Goal: Communication & Community: Ask a question

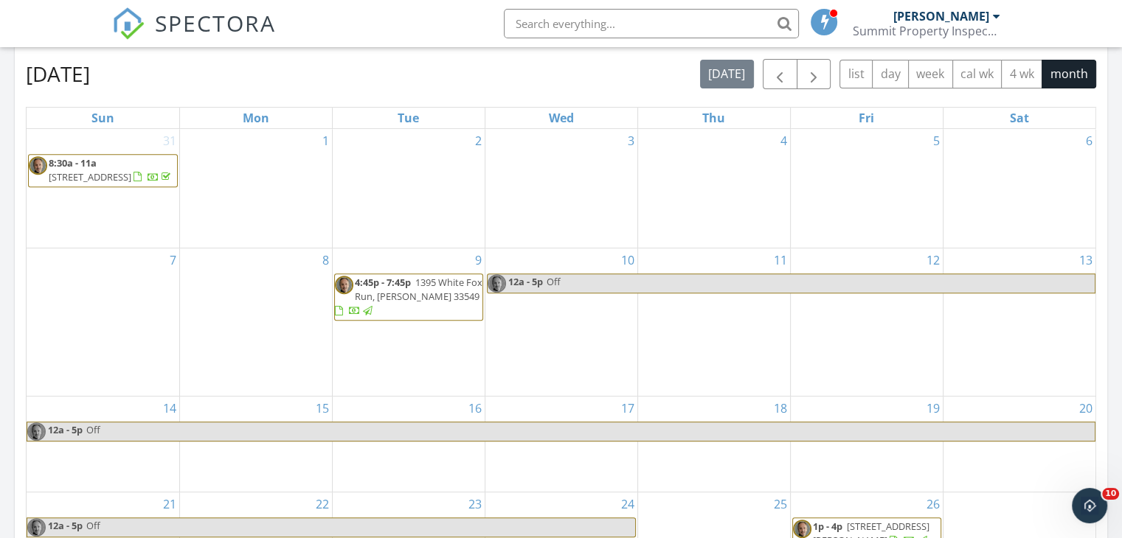
scroll to position [590, 0]
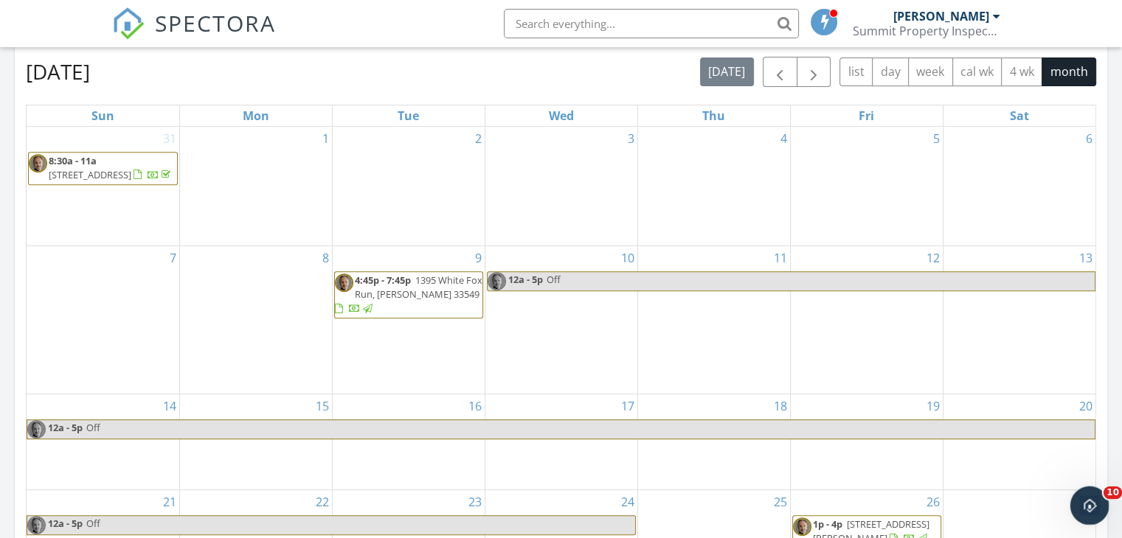
click at [1085, 504] on icon "Open Intercom Messenger" at bounding box center [1087, 504] width 24 height 24
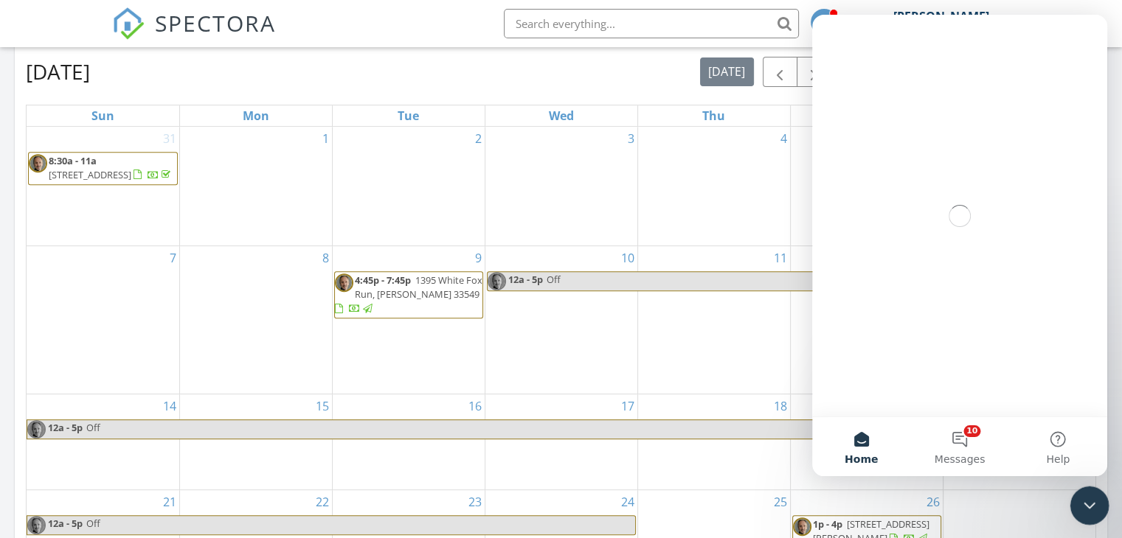
scroll to position [0, 0]
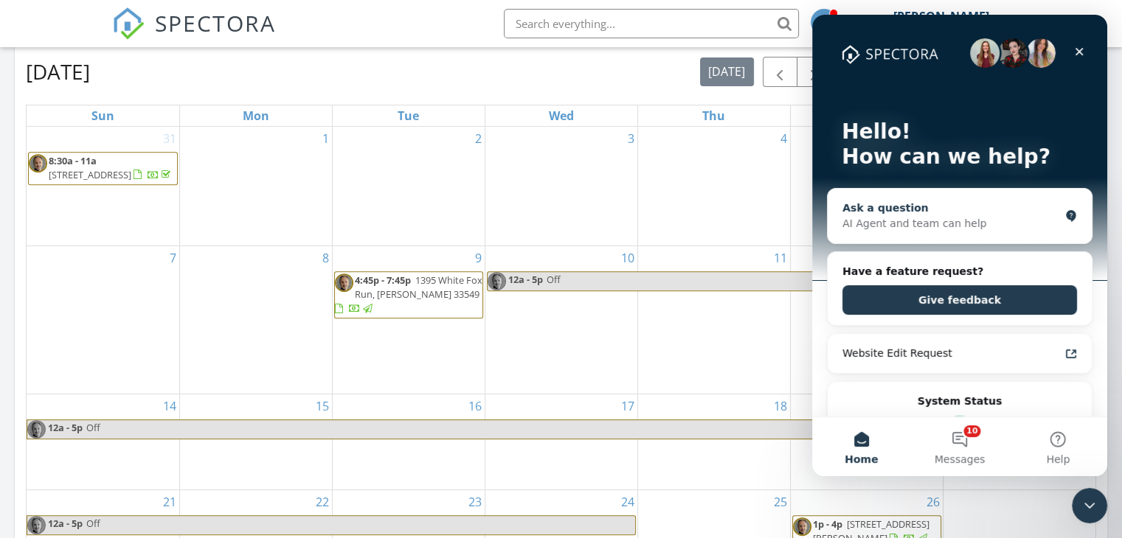
click at [905, 214] on div "Ask a question" at bounding box center [950, 208] width 217 height 15
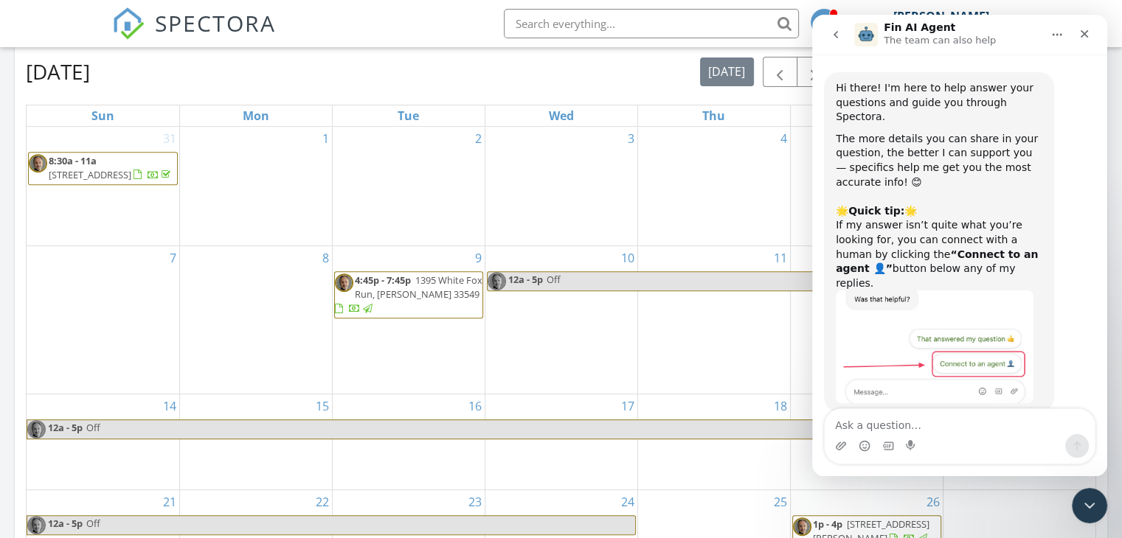
click at [971, 336] on img "Agents 2025-04-11 at 11.15.17 AM" at bounding box center [935, 347] width 198 height 113
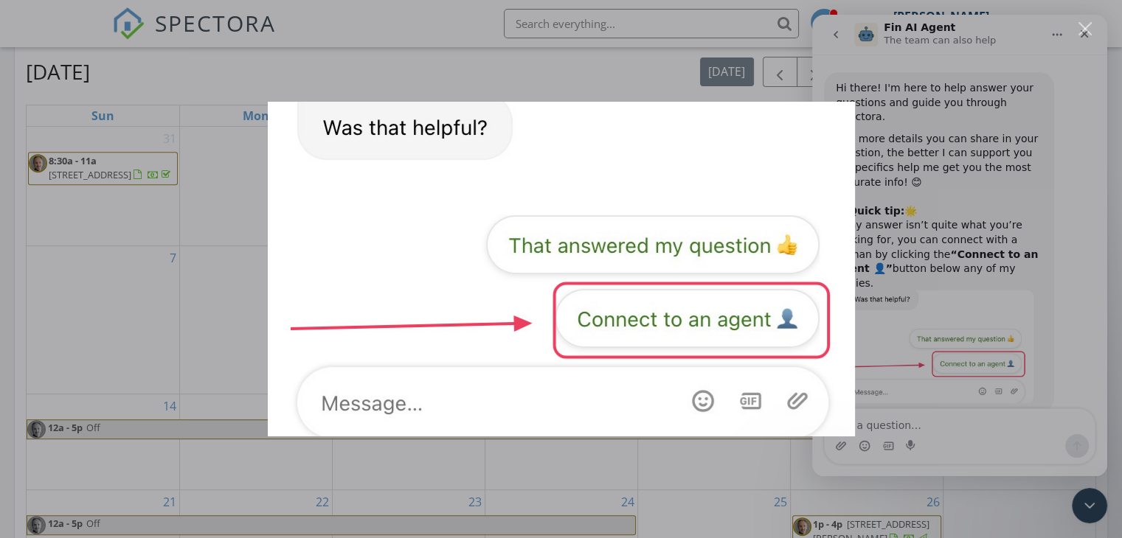
click at [668, 330] on img "Close" at bounding box center [561, 269] width 587 height 335
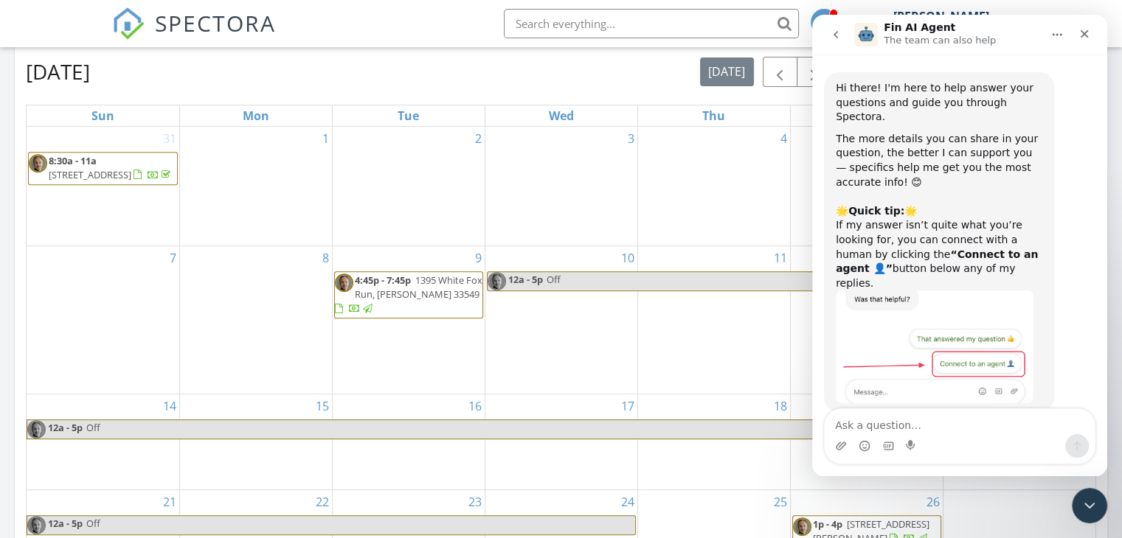
click at [901, 364] on img "Agents 2025-04-11 at 11.15.17 AM" at bounding box center [935, 347] width 198 height 113
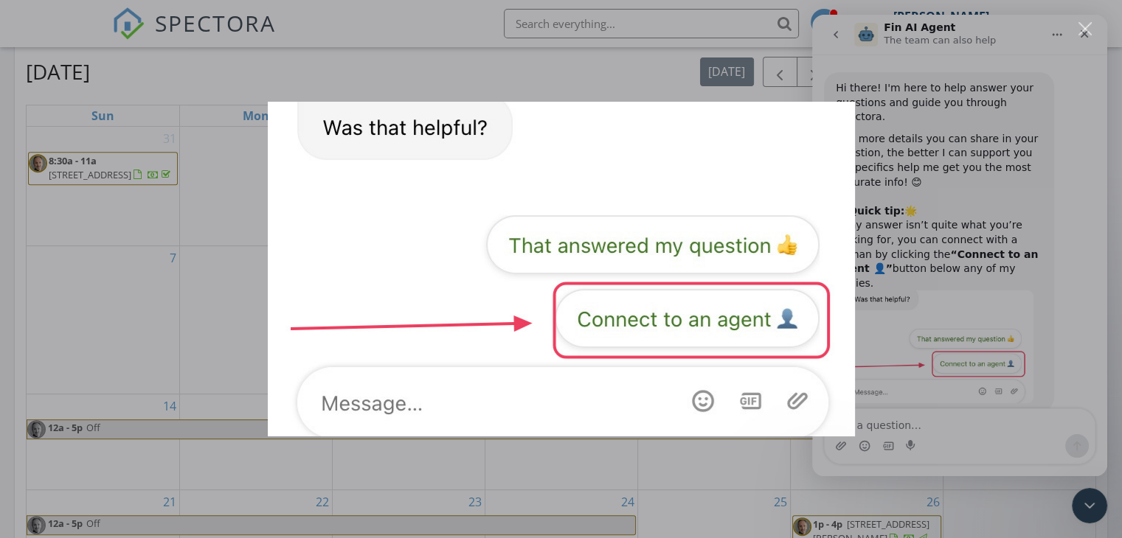
click at [929, 339] on div "Intercom messenger" at bounding box center [561, 269] width 1122 height 538
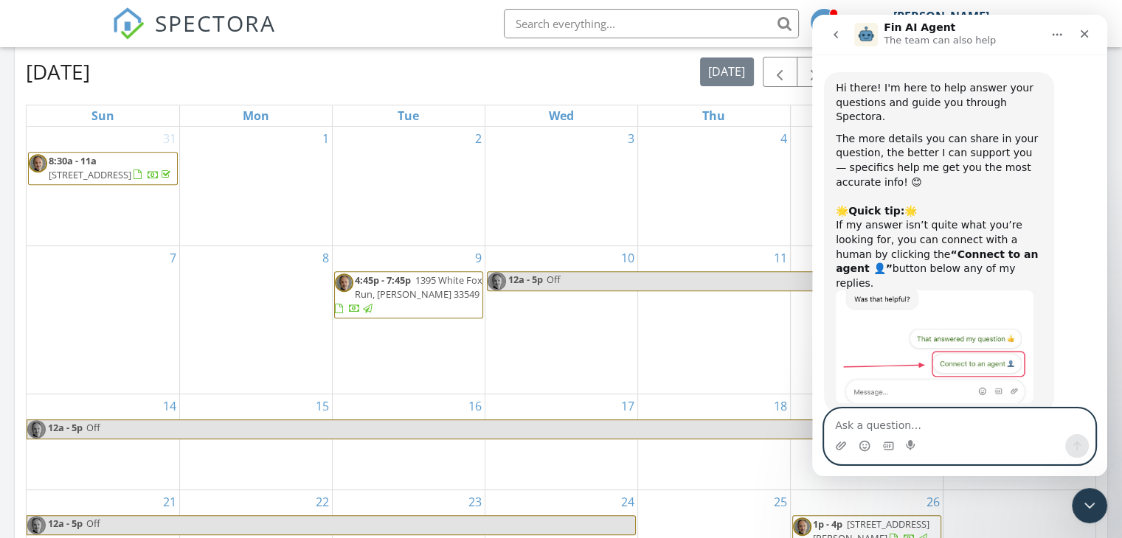
click at [884, 423] on textarea "Ask a question…" at bounding box center [960, 421] width 270 height 25
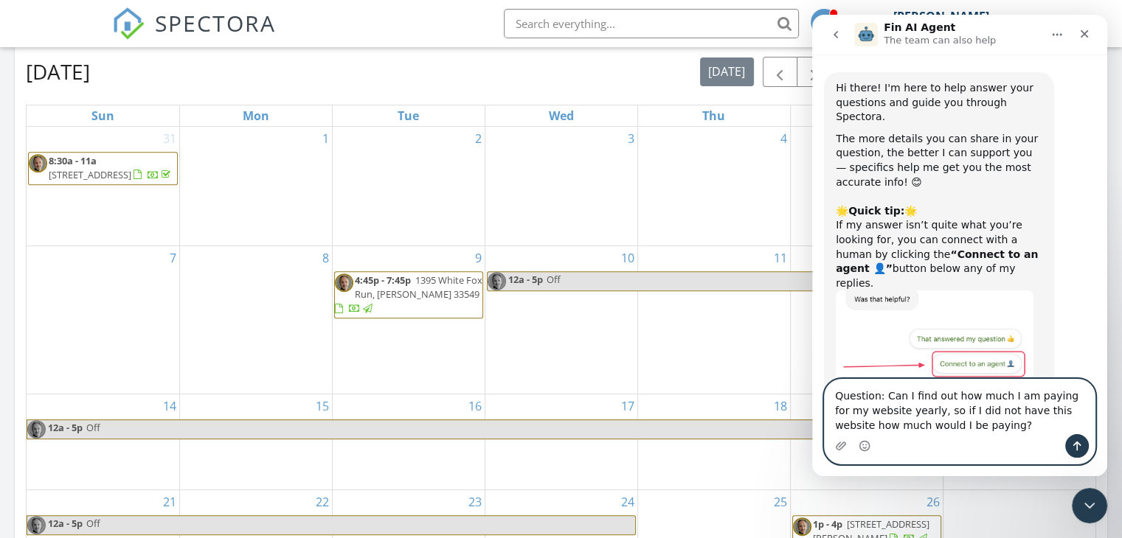
click at [901, 413] on textarea "Question: Can I find out how much I am paying for my website yearly, so if I di…" at bounding box center [960, 407] width 270 height 55
click at [970, 428] on textarea "Question: Can I find out how much I am paying for my website yearly, so if I di…" at bounding box center [960, 407] width 270 height 55
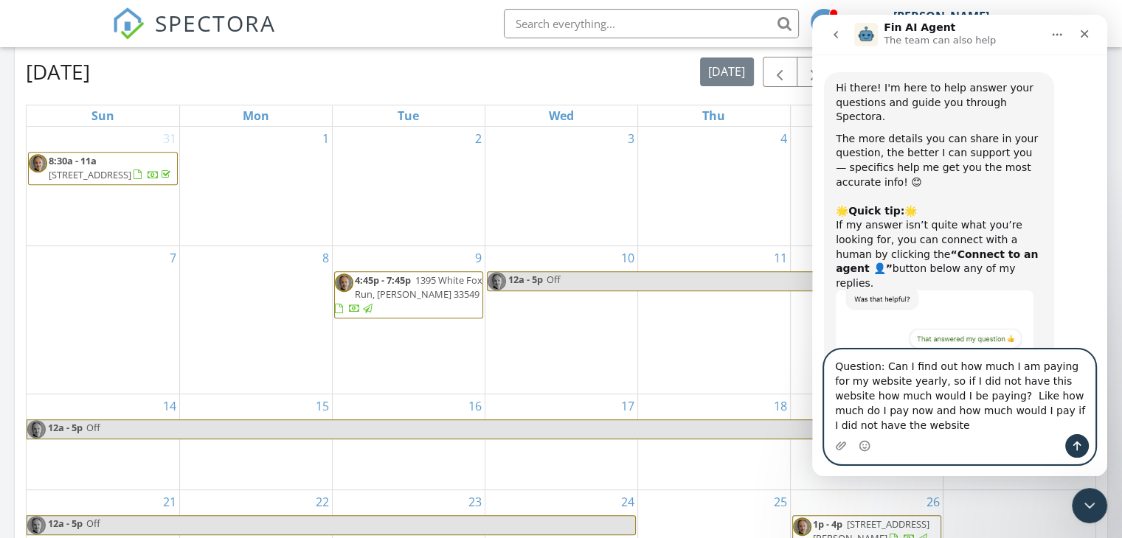
type textarea "Question: Can I find out how much I am paying for my website yearly, so if I di…"
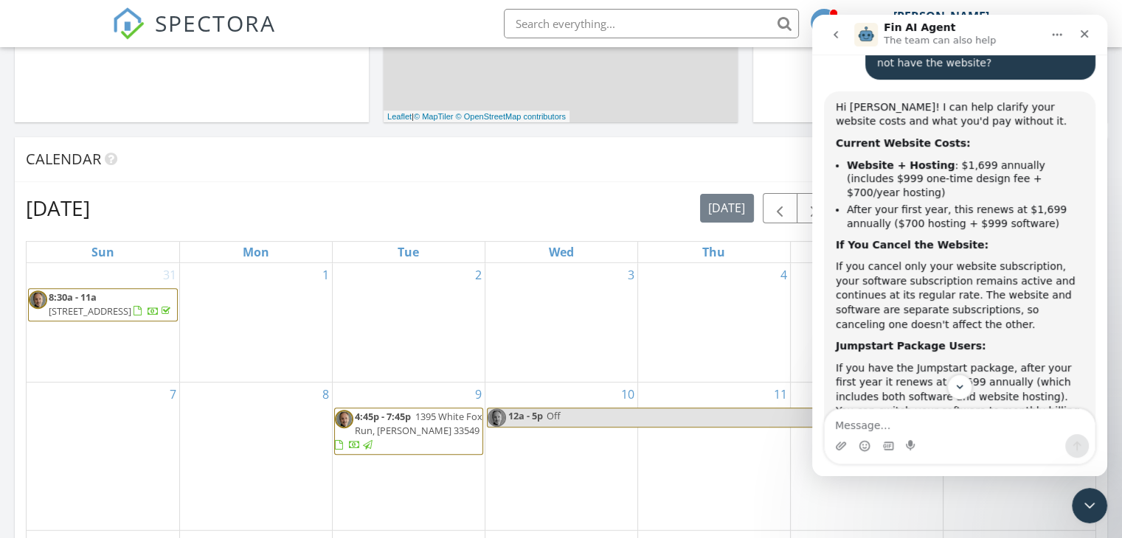
scroll to position [470, 0]
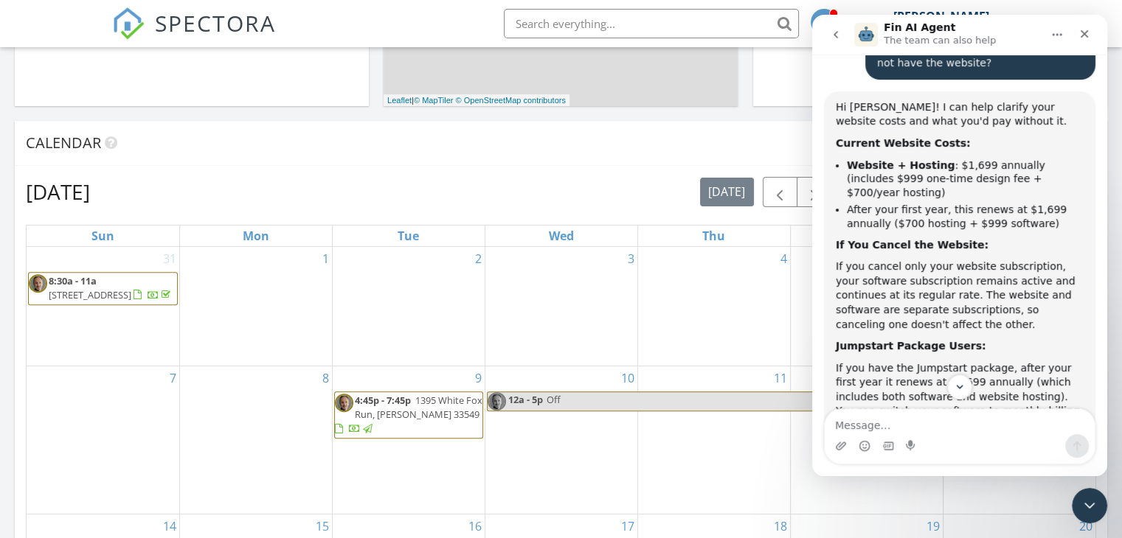
drag, startPoint x: 293, startPoint y: 209, endPoint x: 1114, endPoint y: 143, distance: 823.5
click at [1114, 143] on div "[DATE] No results found Map + − Leaflet | © MapTiler © OpenStreetMap contributo…" at bounding box center [561, 335] width 1122 height 1342
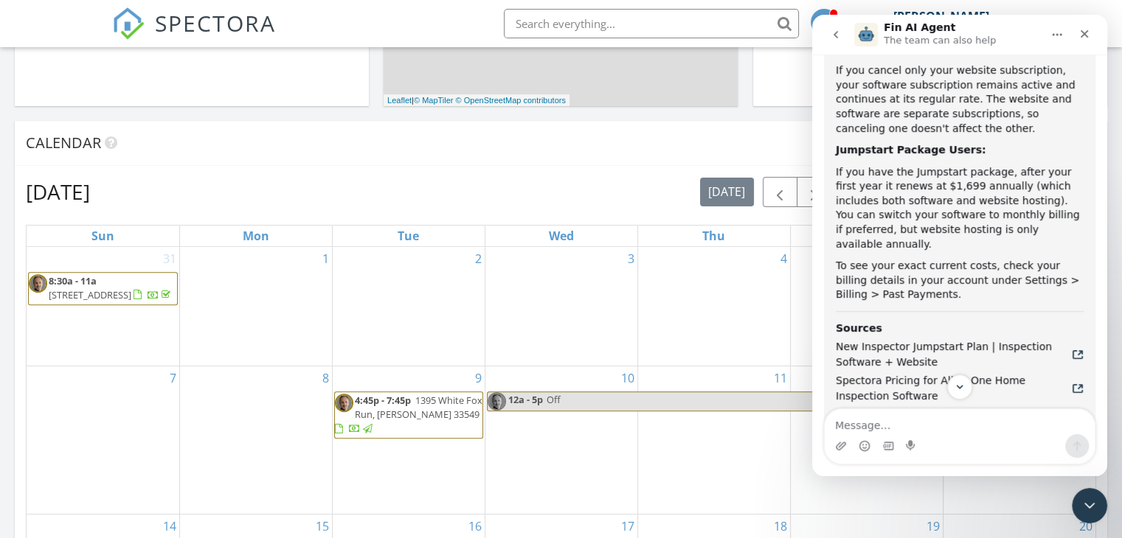
scroll to position [653, 0]
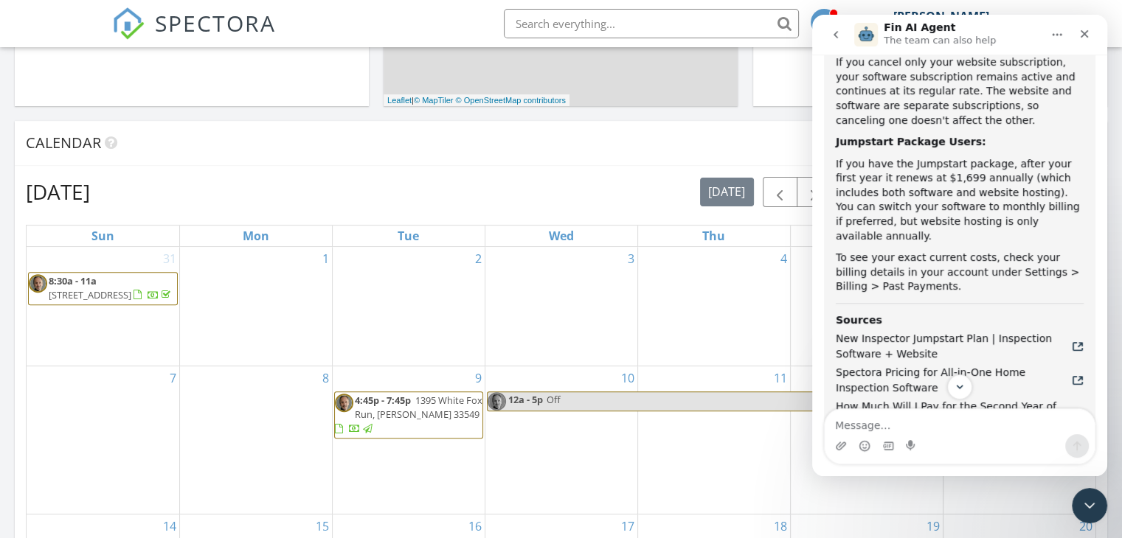
drag, startPoint x: 1101, startPoint y: 229, endPoint x: 1920, endPoint y: 305, distance: 822.9
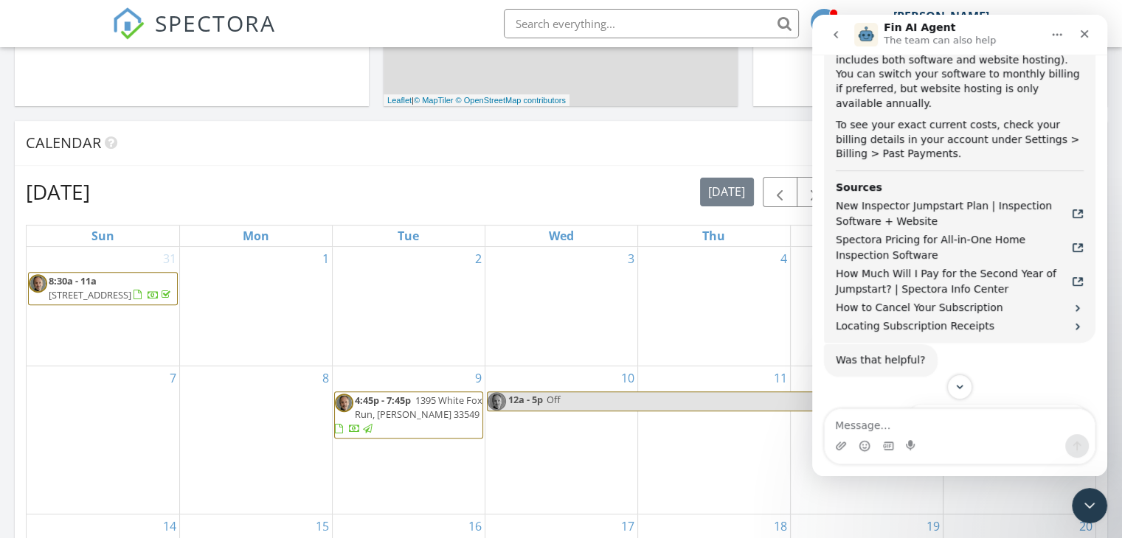
scroll to position [791, 0]
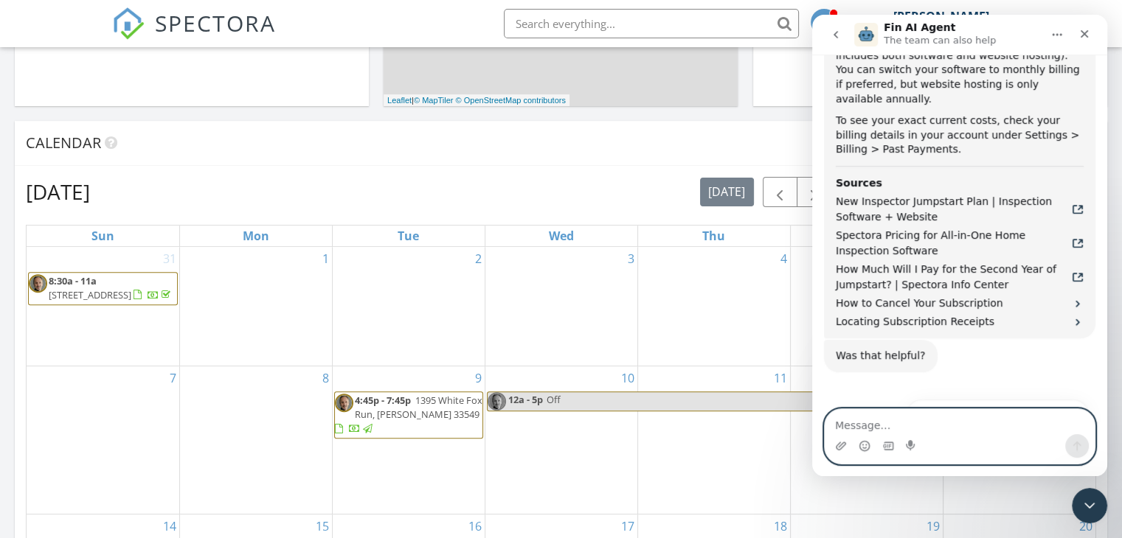
click at [898, 426] on textarea "Message…" at bounding box center [960, 421] width 270 height 25
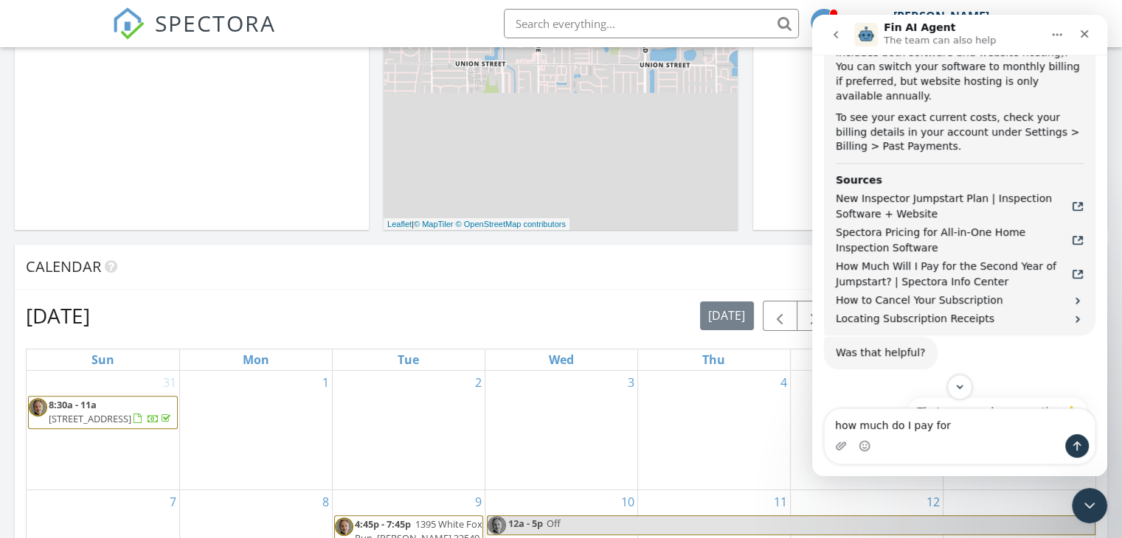
scroll to position [797, 0]
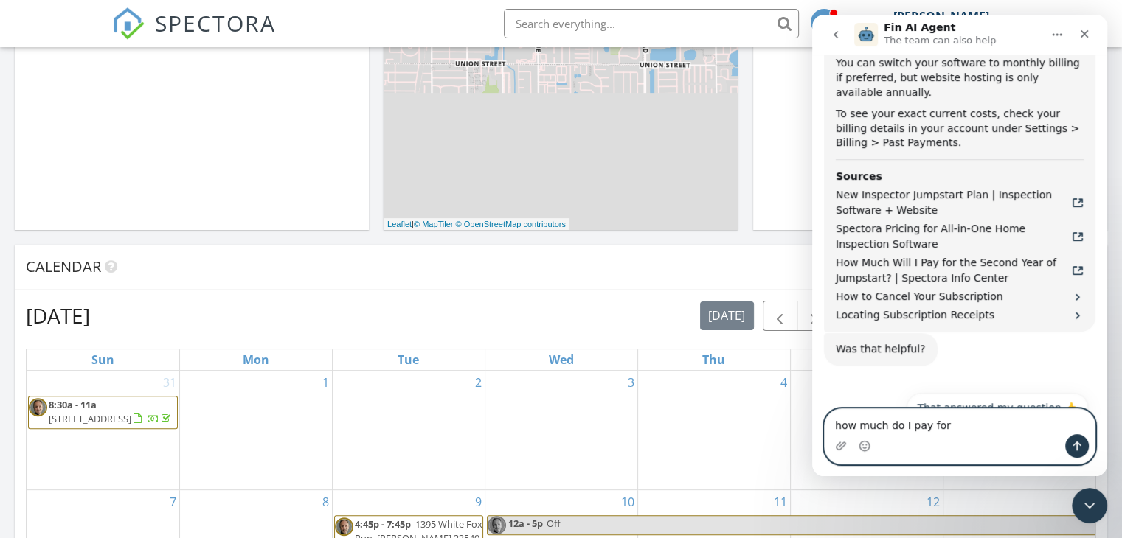
drag, startPoint x: 954, startPoint y: 420, endPoint x: 1569, endPoint y: 460, distance: 615.6
click at [812, 445] on html "Fin AI Agent The team can also help Hi there! I'm here to help answer your ques…" at bounding box center [959, 246] width 295 height 462
type textarea "So if I get rid of my website how much am I paying?"
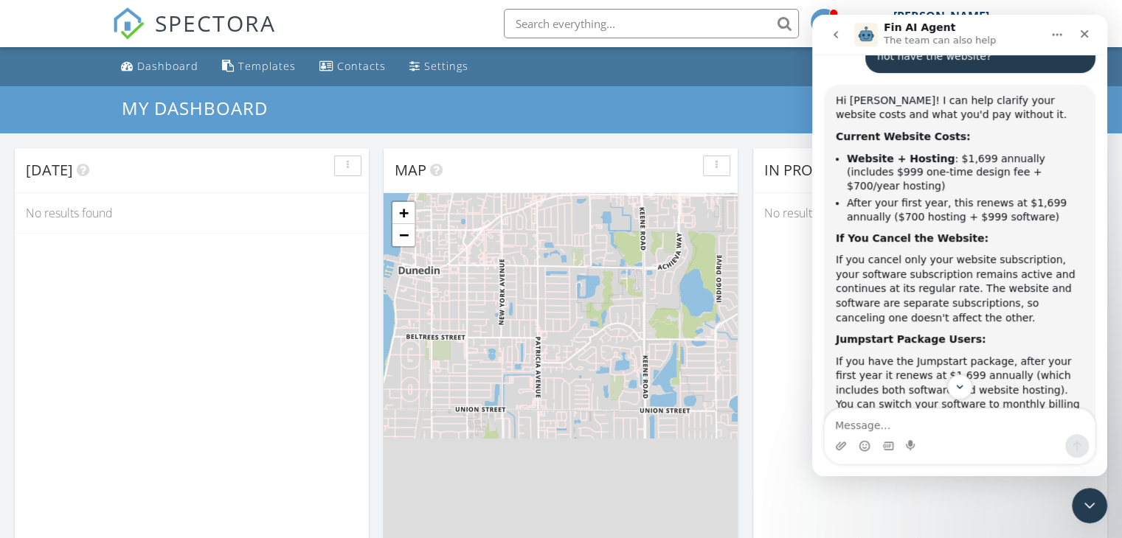
scroll to position [459, 0]
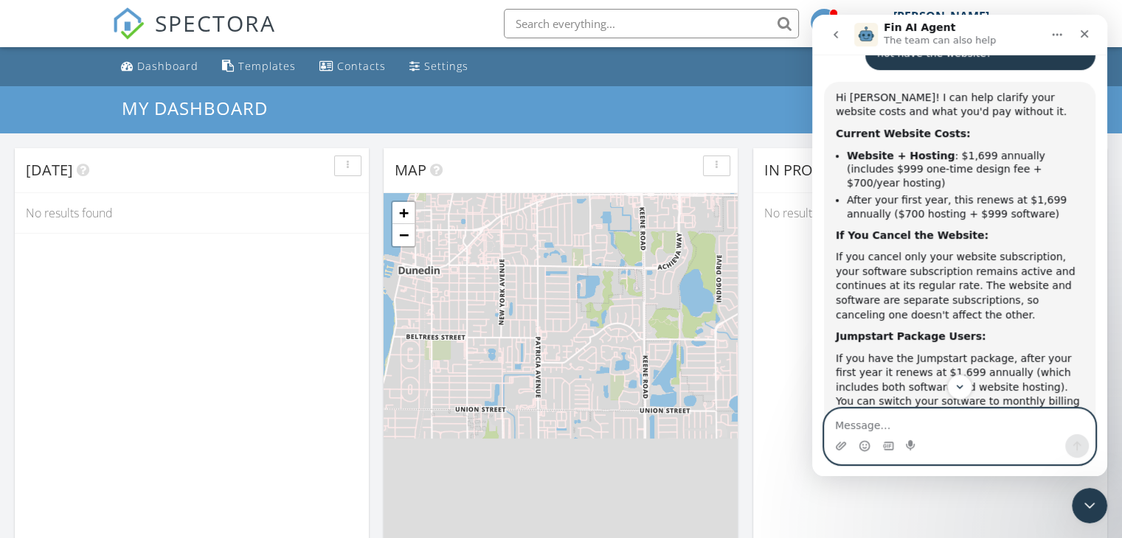
click at [886, 420] on textarea "Message…" at bounding box center [960, 421] width 270 height 25
type textarea "O"
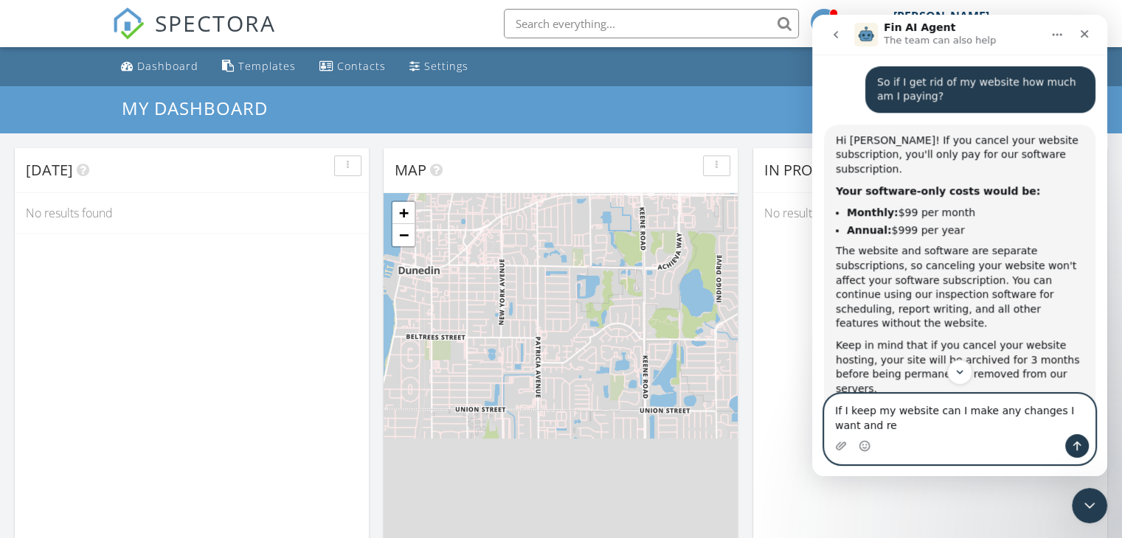
scroll to position [1114, 0]
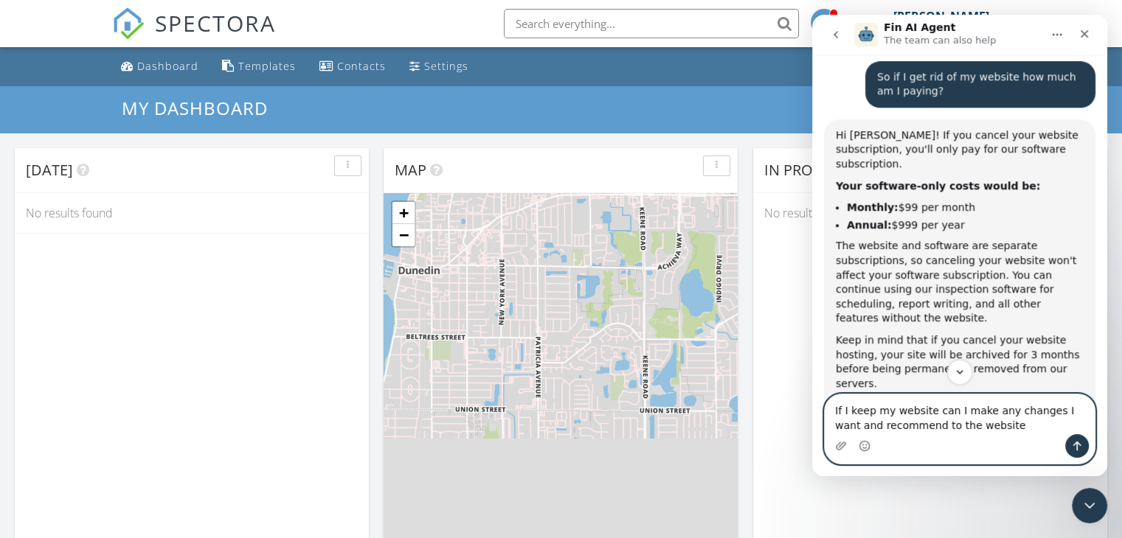
type textarea "If I keep my website can I make any changes I want and recommend to the website?"
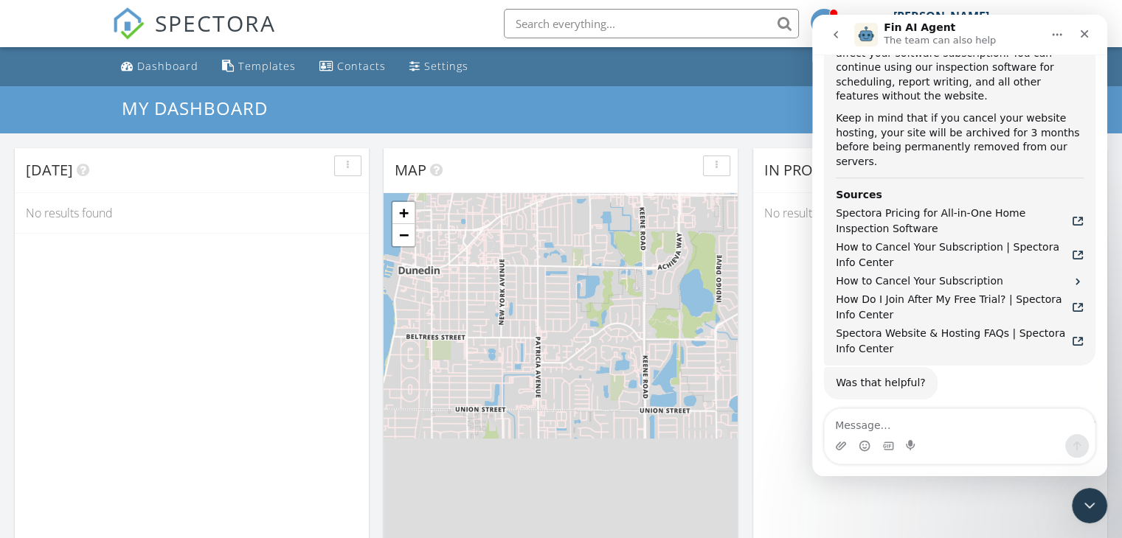
scroll to position [1362, 0]
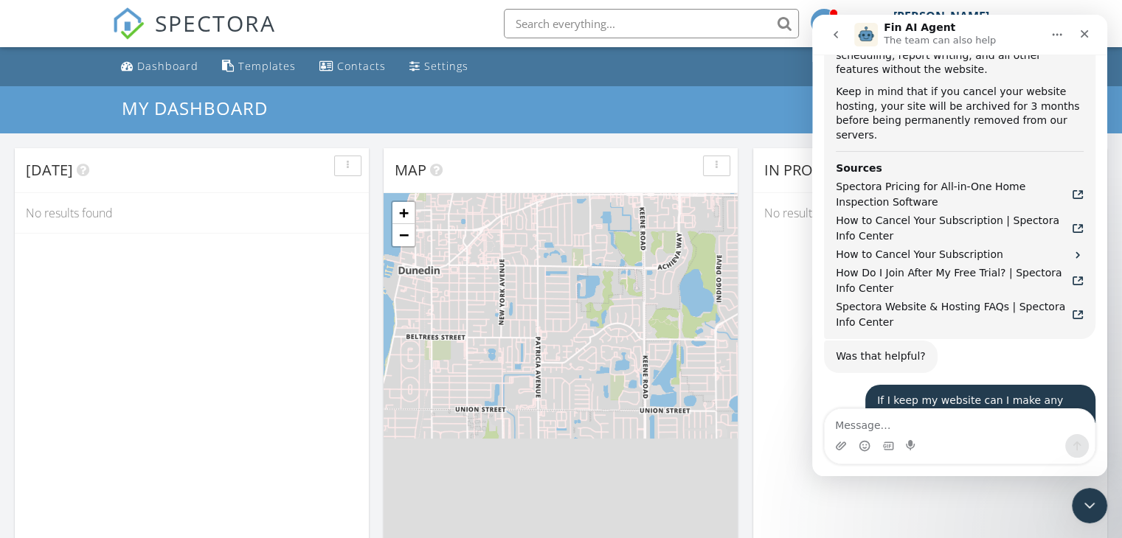
drag, startPoint x: 1101, startPoint y: 361, endPoint x: 1919, endPoint y: 391, distance: 818.4
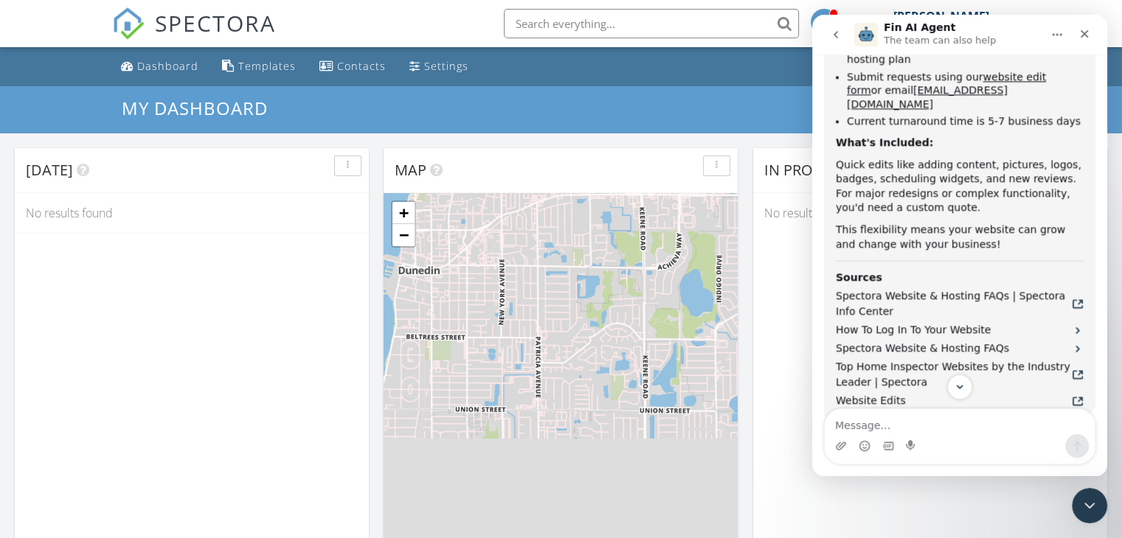
scroll to position [2012, 0]
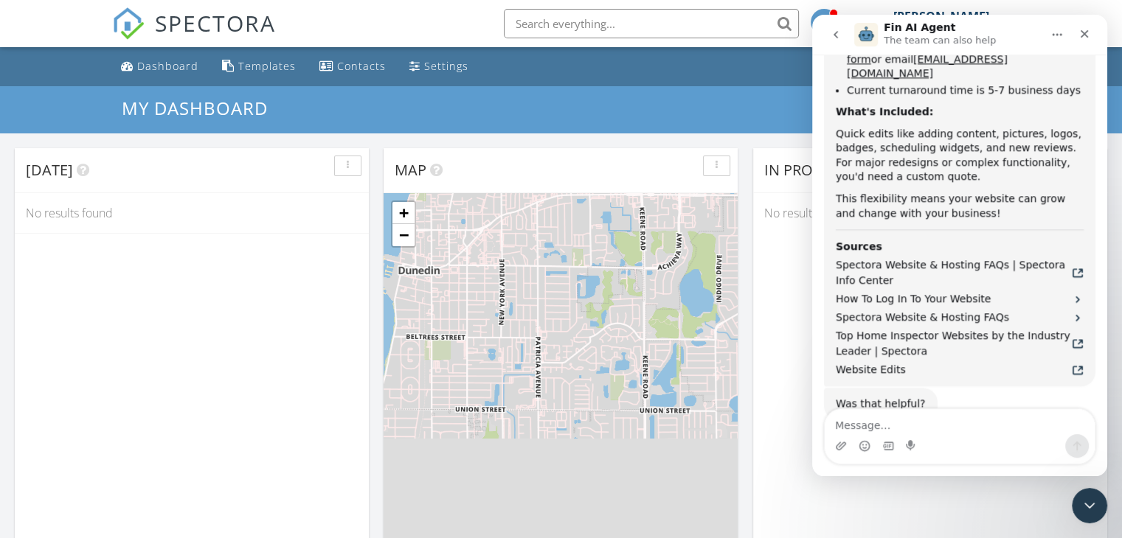
click at [997, 448] on button "That answered my question 👍" at bounding box center [996, 463] width 181 height 30
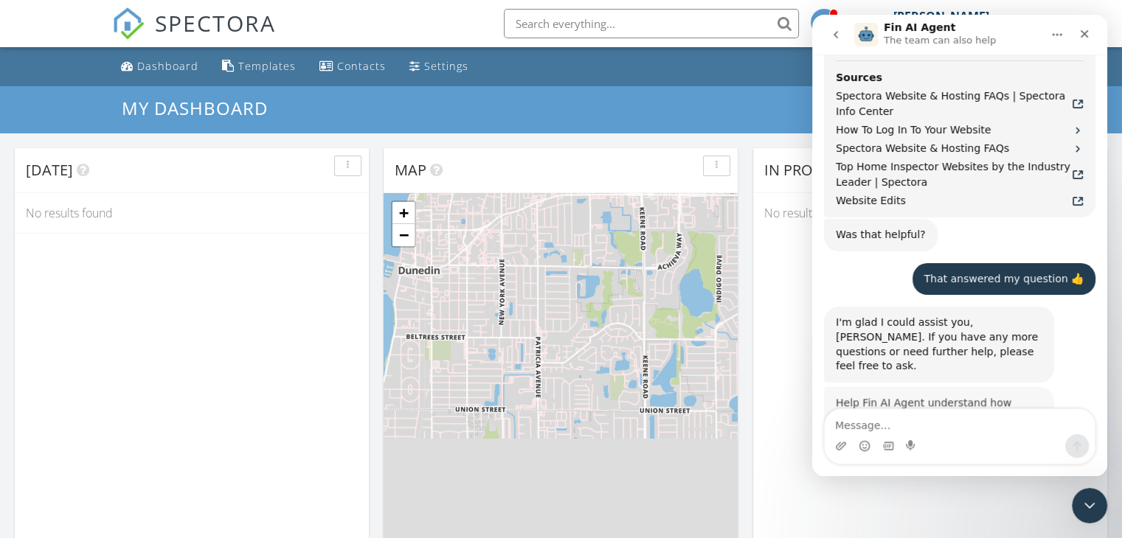
scroll to position [2178, 0]
